Goal: Ask a question

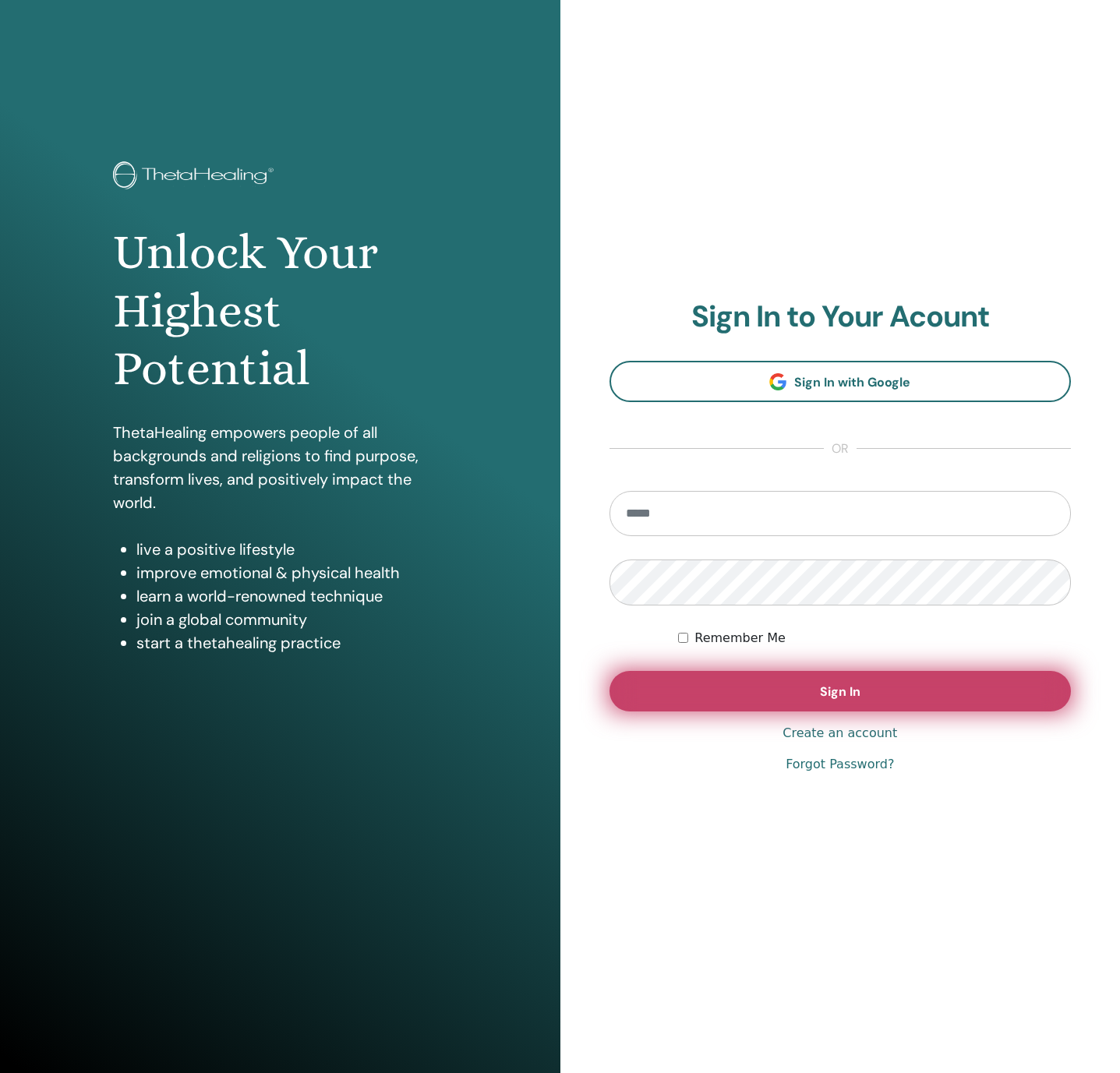
type input "**********"
click at [735, 699] on button "Sign In" at bounding box center [840, 690] width 462 height 40
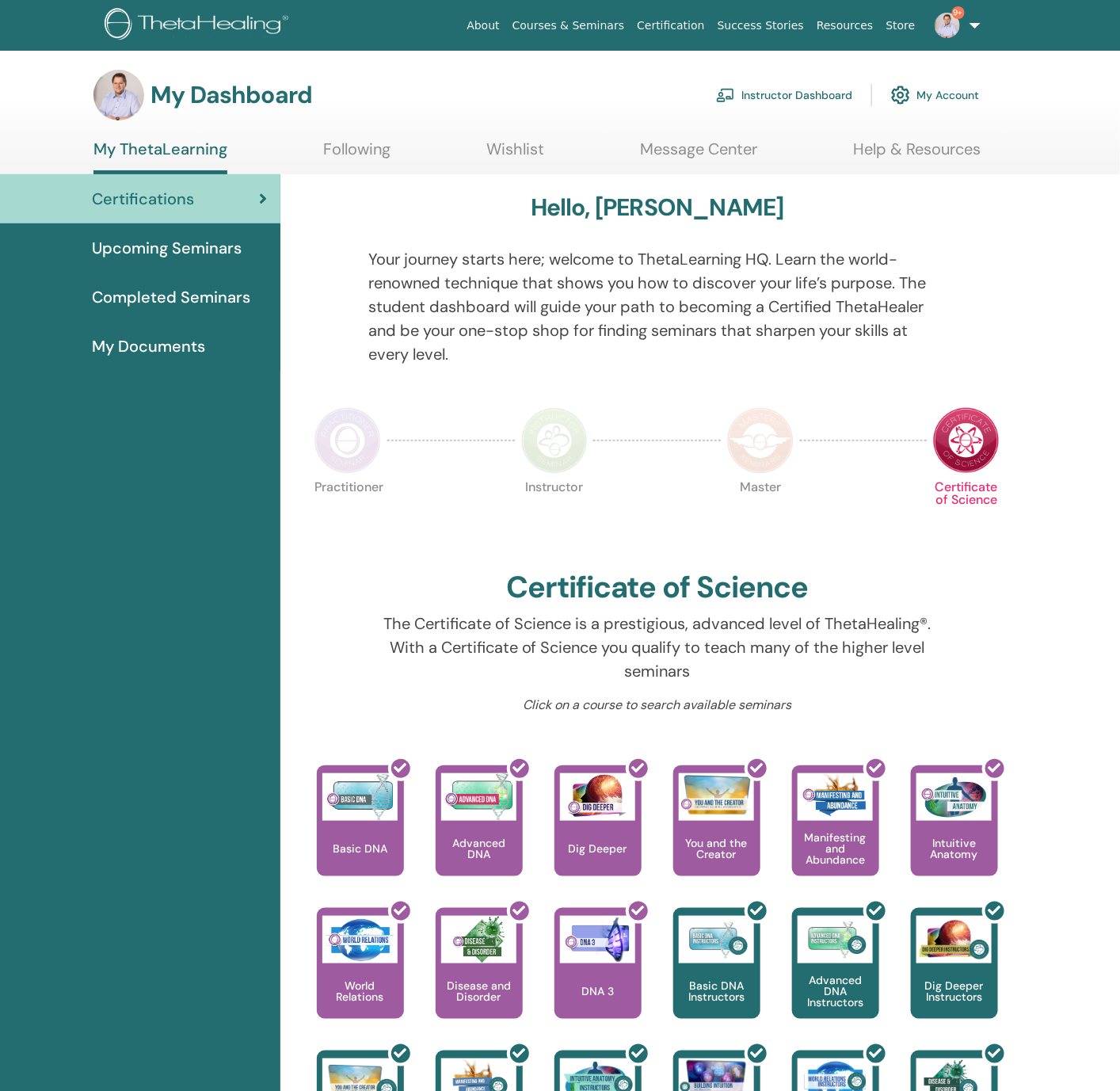
click at [939, 93] on link "My Account" at bounding box center [935, 95] width 87 height 35
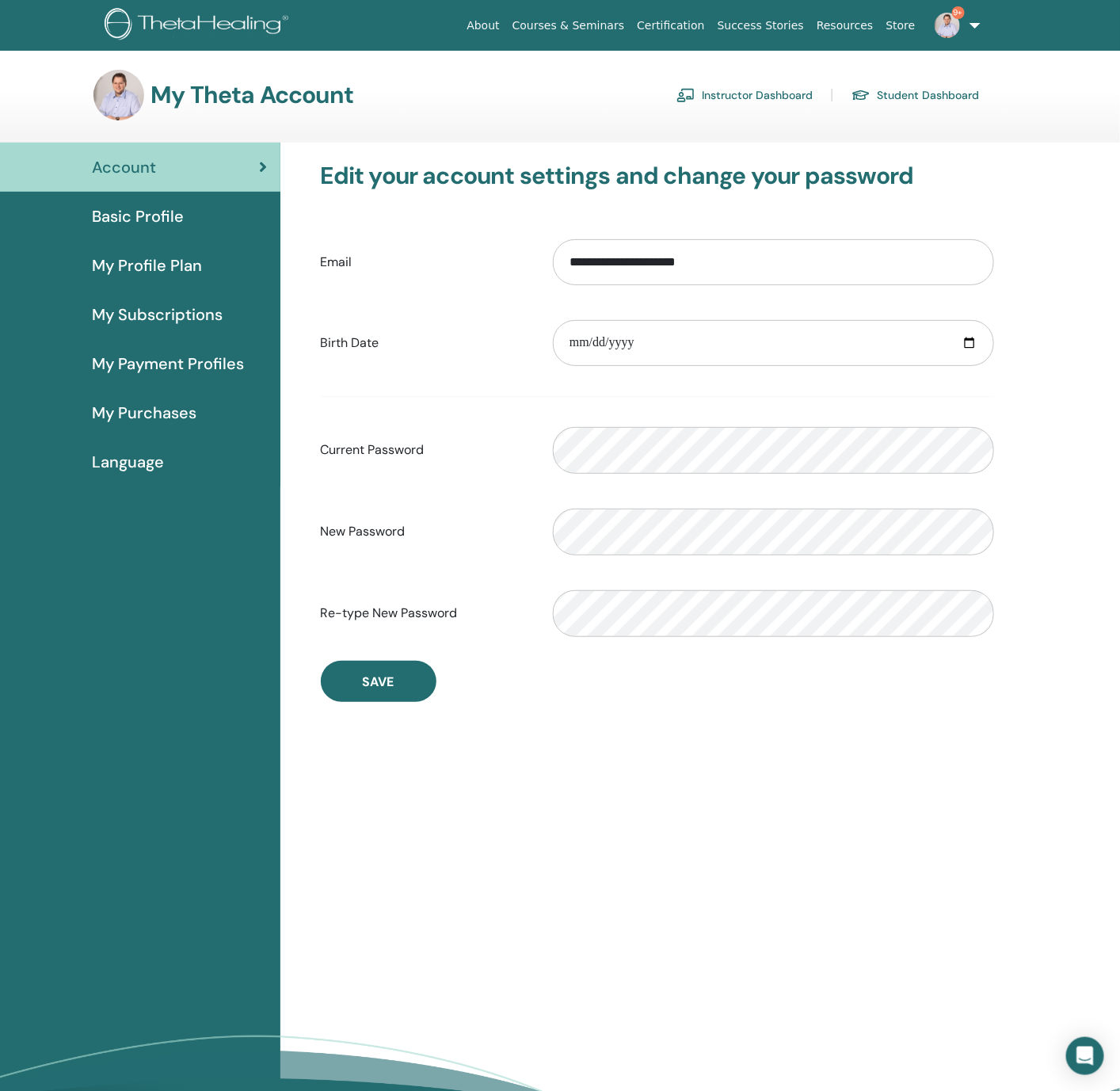
click at [946, 22] on img at bounding box center [947, 25] width 26 height 26
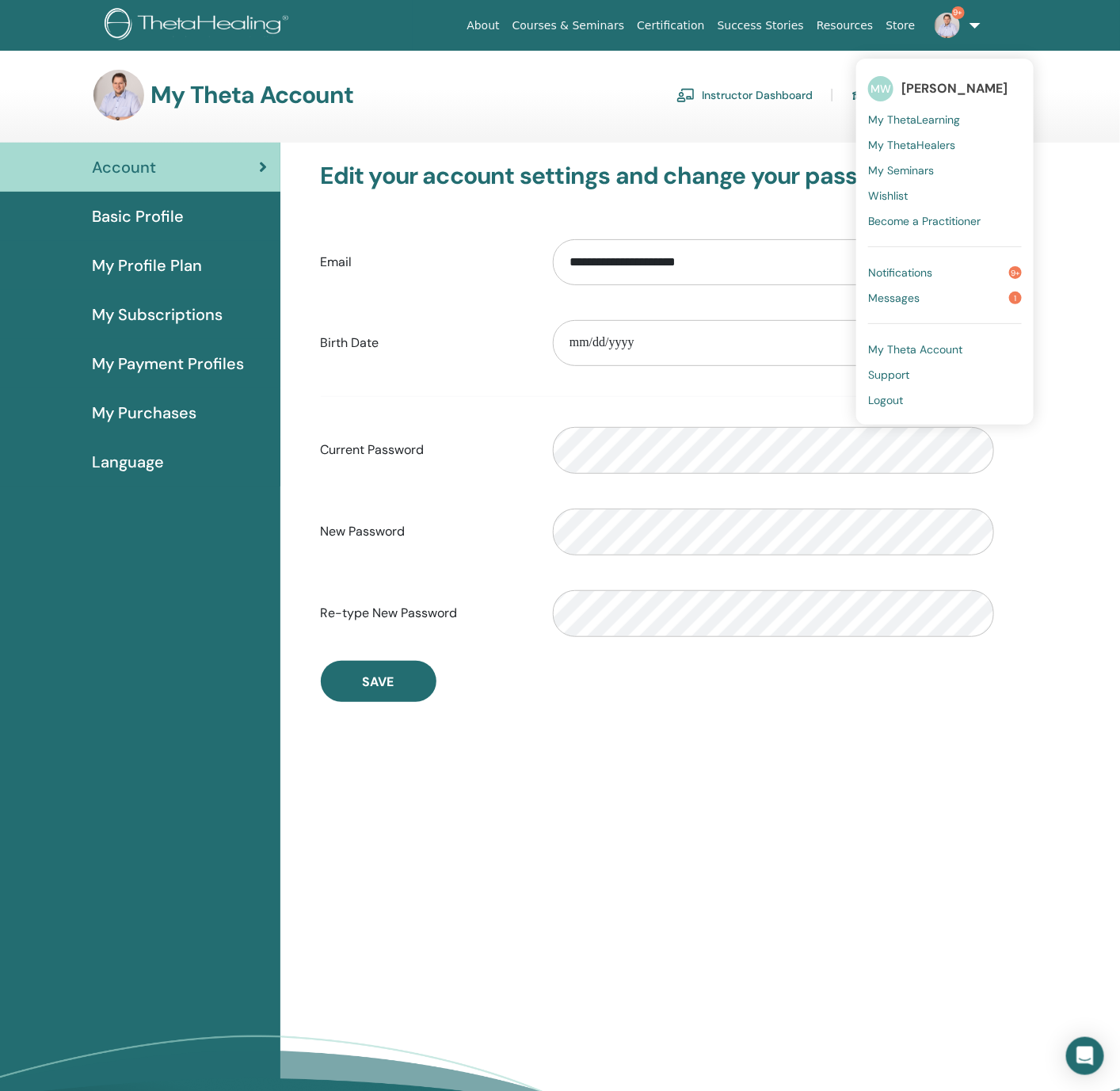
click at [908, 373] on span "Support" at bounding box center [888, 374] width 41 height 14
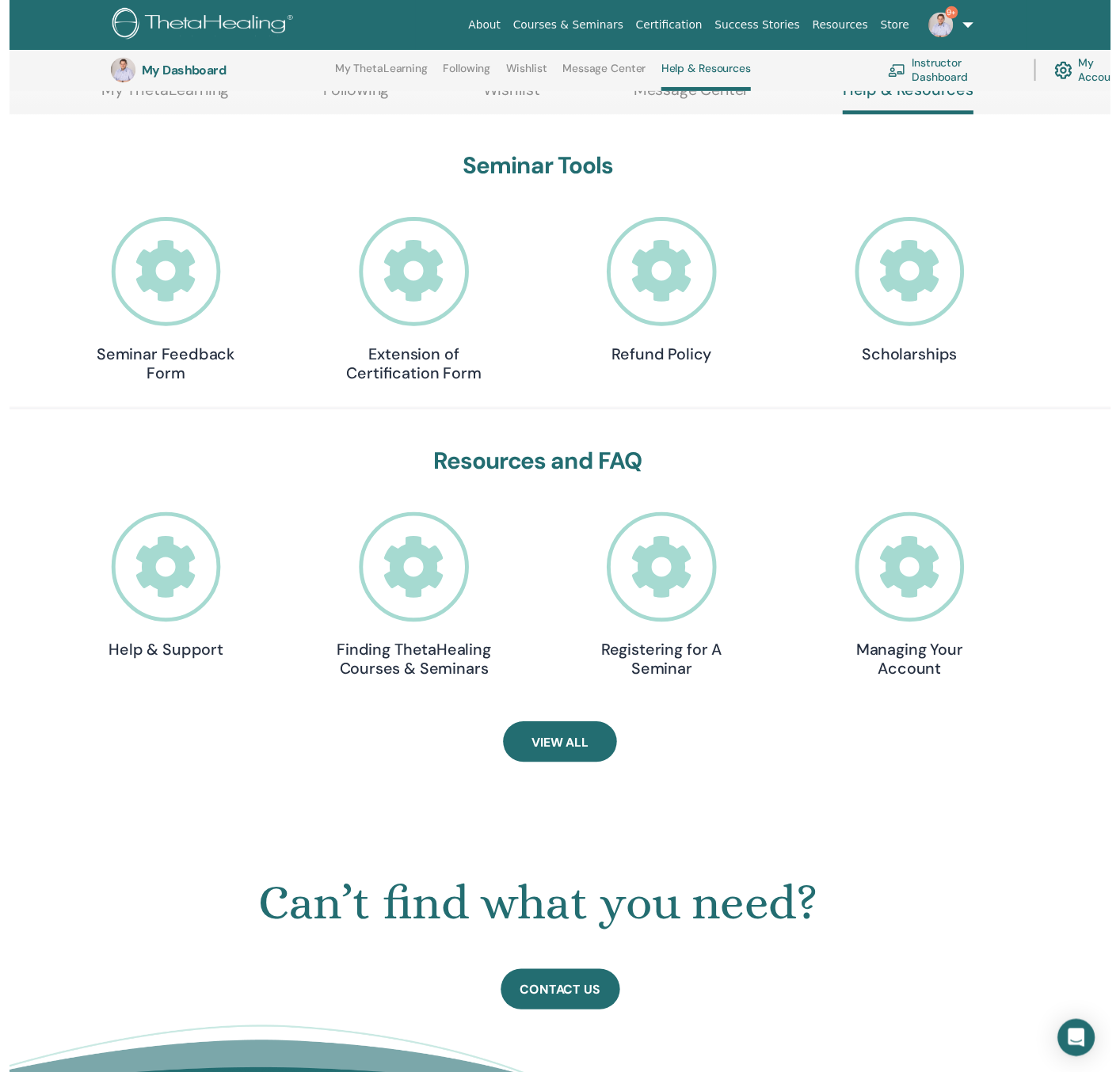
scroll to position [278, 0]
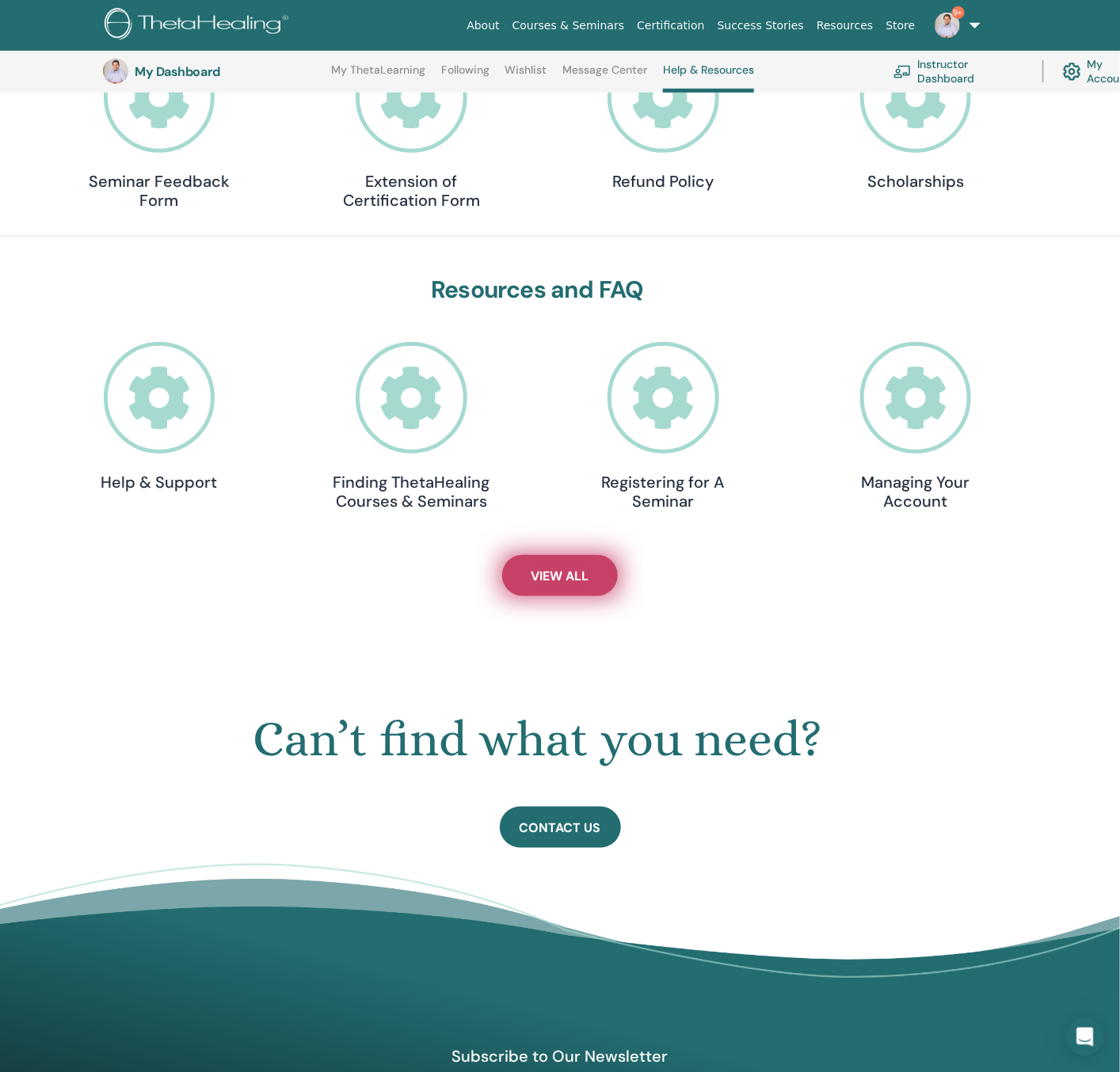
click at [553, 567] on span "View All" at bounding box center [560, 575] width 58 height 16
